Goal: Information Seeking & Learning: Learn about a topic

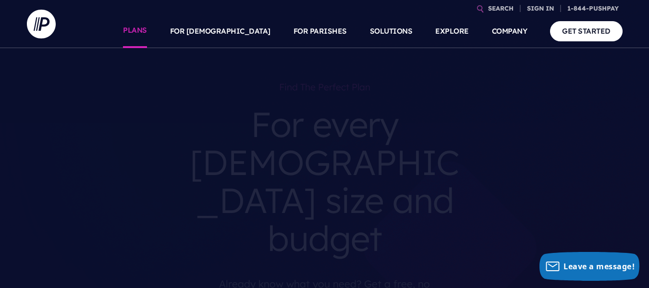
click at [147, 26] on link "PLANS" at bounding box center [135, 31] width 24 height 34
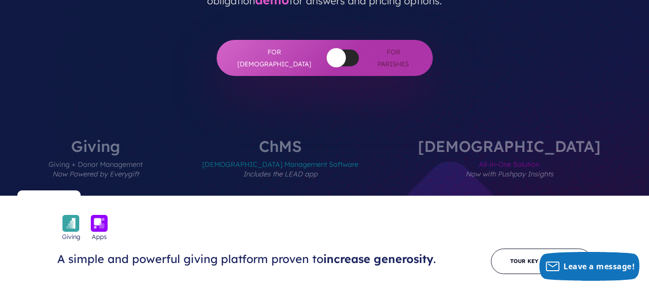
scroll to position [304, 0]
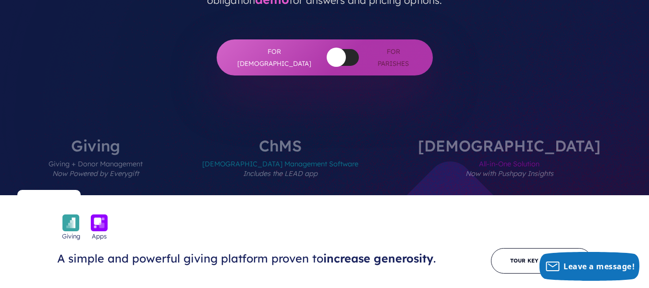
click at [330, 138] on label "[DEMOGRAPHIC_DATA] Management Software Includes the LEAD app" at bounding box center [281, 166] width 214 height 57
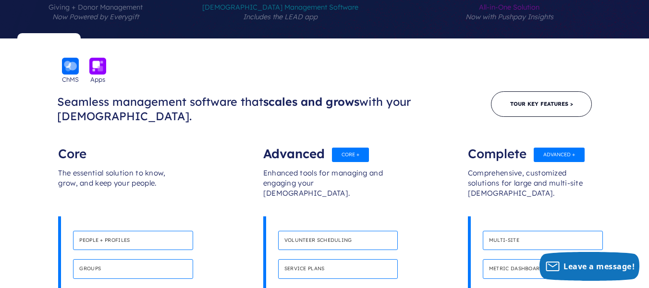
scroll to position [461, 0]
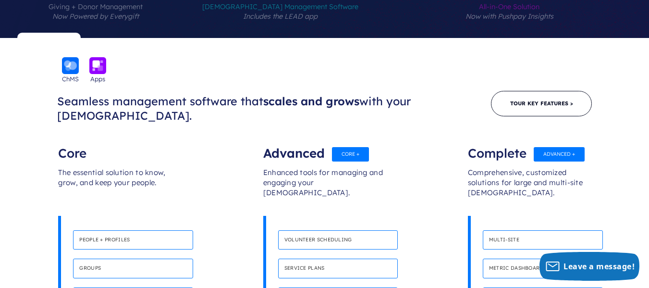
click at [69, 139] on div "Core" at bounding box center [119, 148] width 123 height 19
click at [111, 230] on h4 "People + Profiles" at bounding box center [133, 240] width 120 height 20
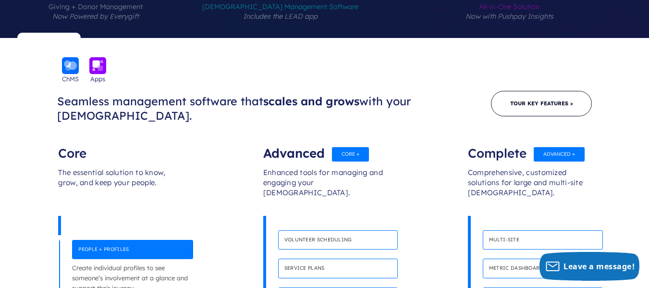
click at [110, 240] on h4 "People + Profiles" at bounding box center [132, 250] width 121 height 20
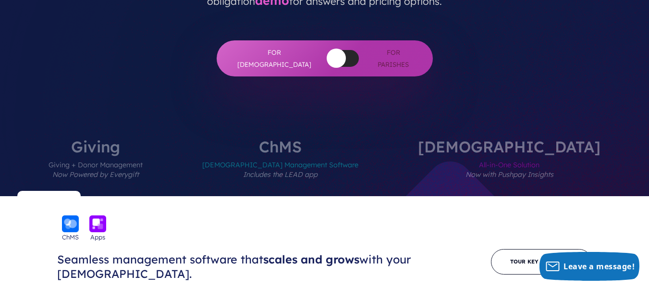
scroll to position [0, 0]
